Goal: Task Accomplishment & Management: Manage account settings

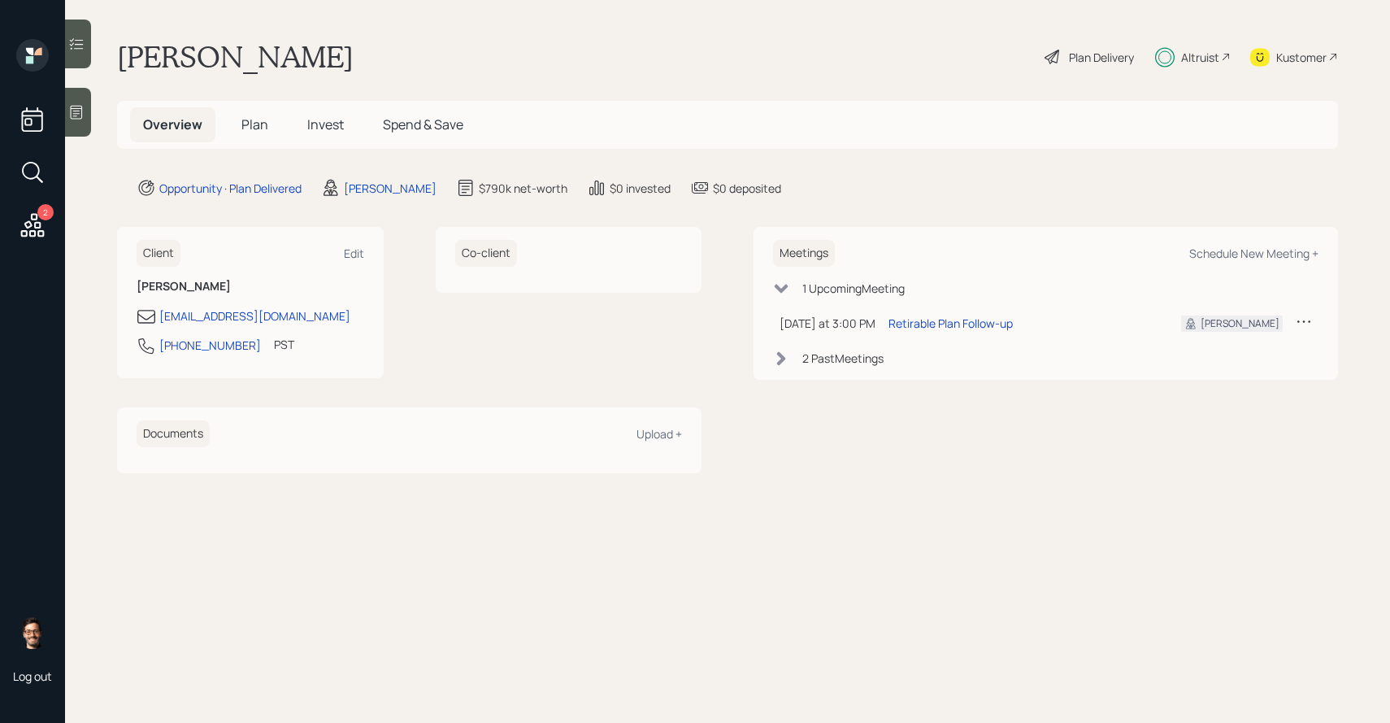
click at [324, 127] on span "Invest" at bounding box center [325, 124] width 37 height 18
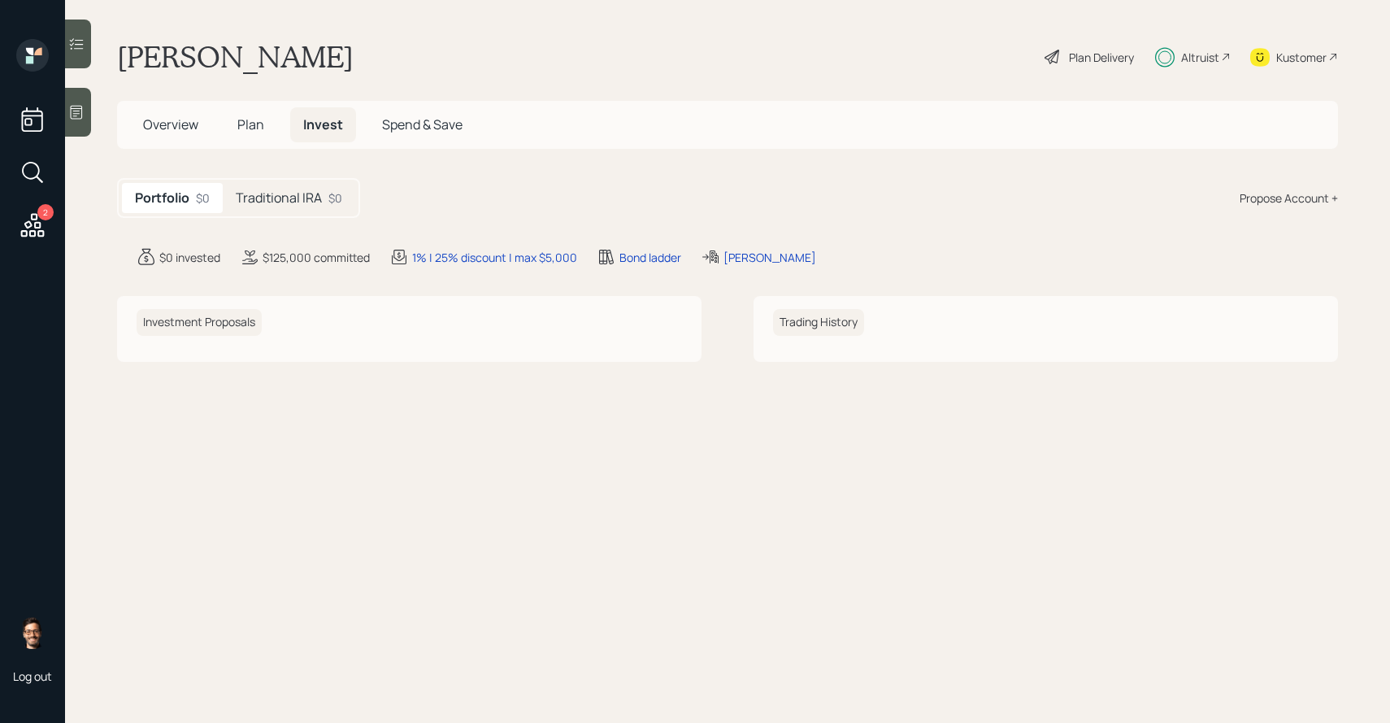
click at [305, 202] on h5 "Traditional IRA" at bounding box center [279, 197] width 86 height 15
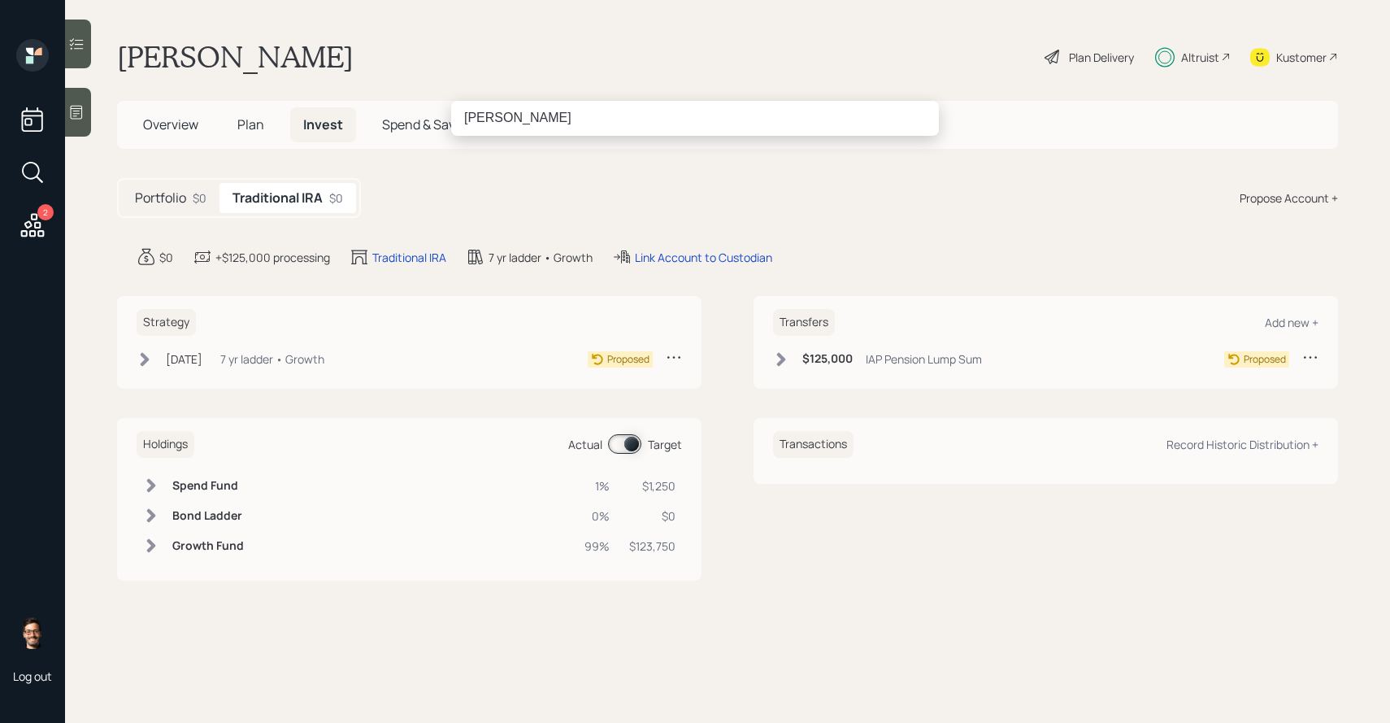
click at [538, 116] on input "[PERSON_NAME]" at bounding box center [695, 118] width 488 height 34
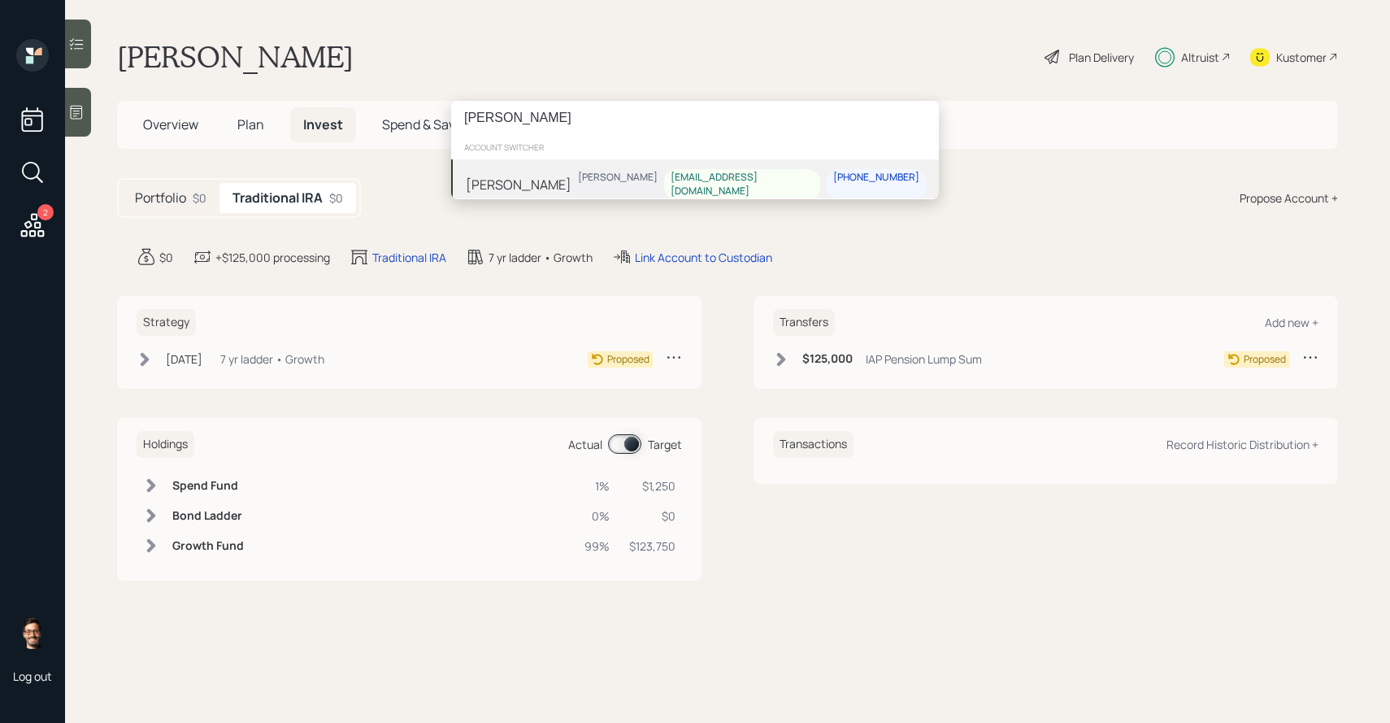
type input "[PERSON_NAME]"
click at [504, 192] on div "[PERSON_NAME] [PERSON_NAME] [EMAIL_ADDRESS][DOMAIN_NAME] [PHONE_NUMBER]" at bounding box center [695, 184] width 488 height 50
